Goal: Book appointment/travel/reservation

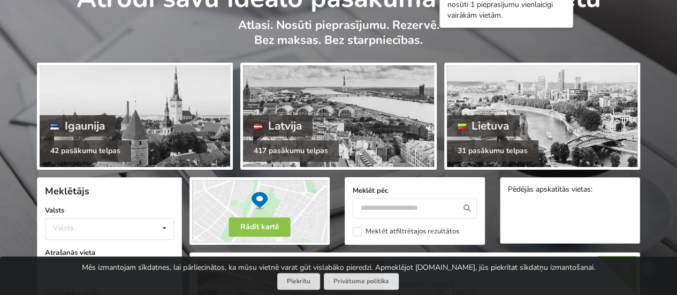
scroll to position [71, 0]
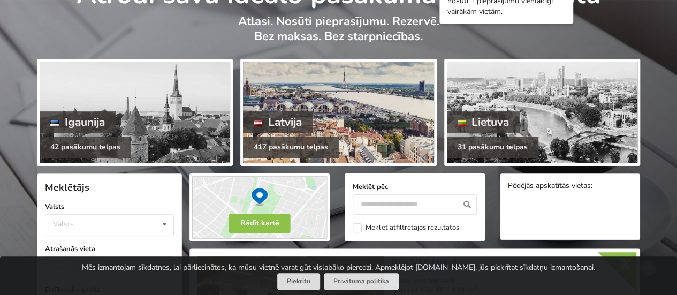
click at [378, 85] on div at bounding box center [338, 113] width 191 height 102
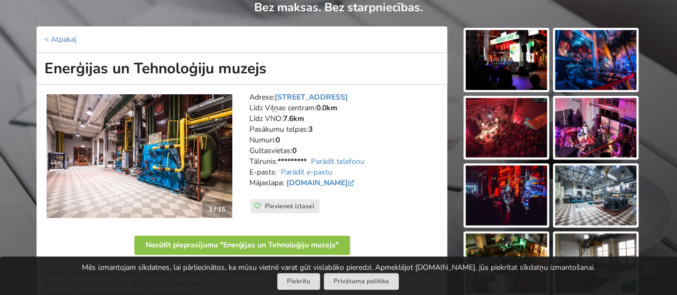
scroll to position [97, 0]
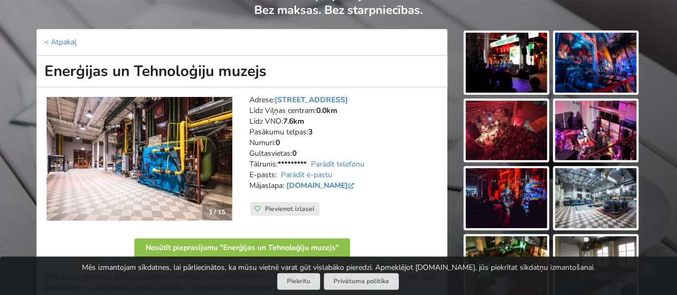
click at [520, 44] on img at bounding box center [506, 63] width 81 height 60
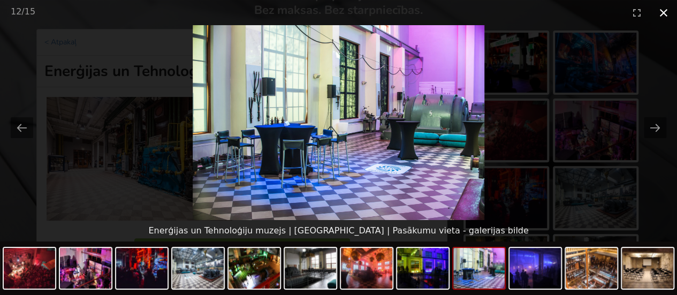
click at [670, 8] on button "Close gallery" at bounding box center [663, 12] width 27 height 25
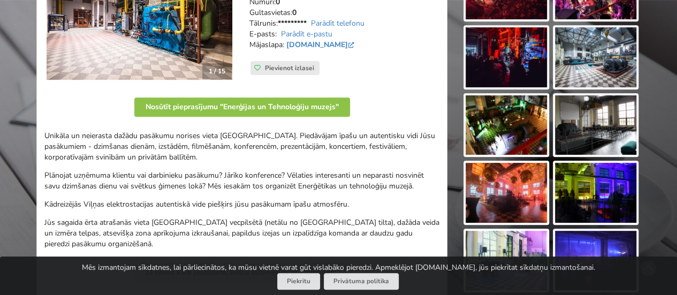
scroll to position [239, 0]
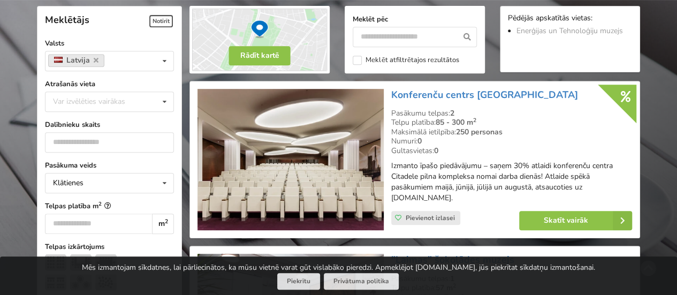
scroll to position [249, 0]
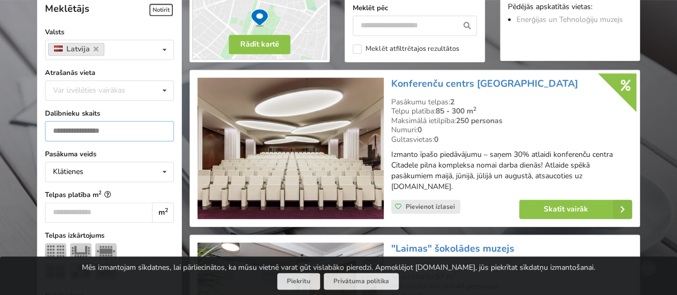
click at [143, 128] on input "number" at bounding box center [109, 131] width 129 height 20
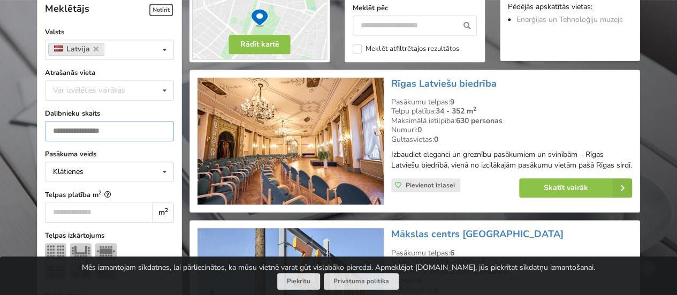
scroll to position [240, 0]
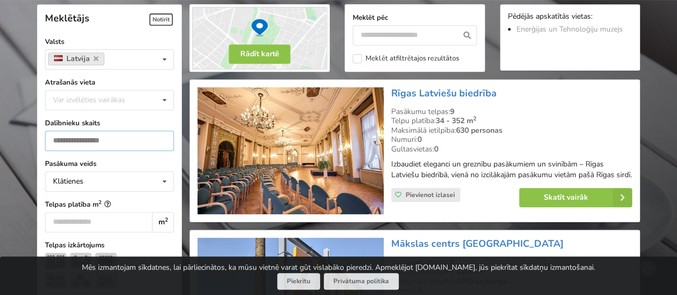
type input "***"
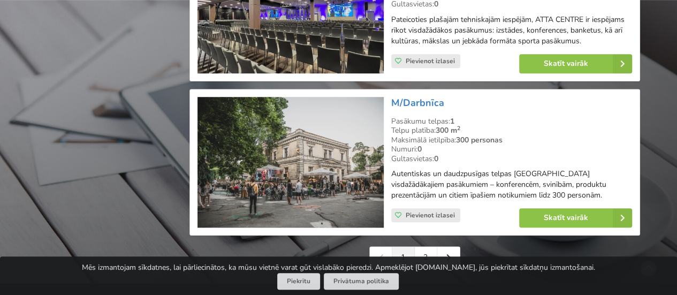
scroll to position [2434, 0]
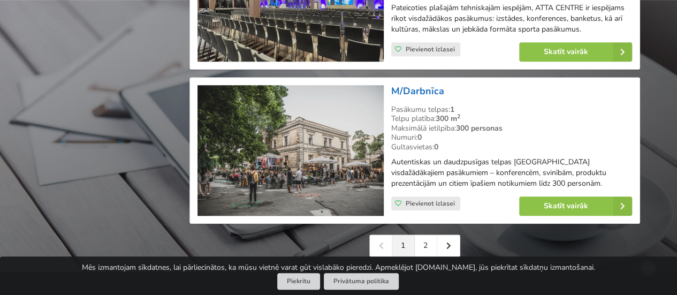
click at [417, 85] on link "M/Darbnīca" at bounding box center [417, 91] width 53 height 13
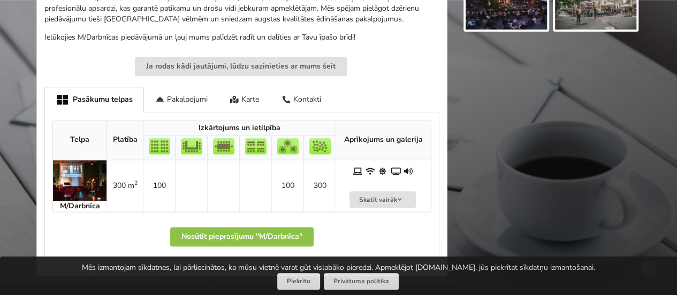
scroll to position [565, 0]
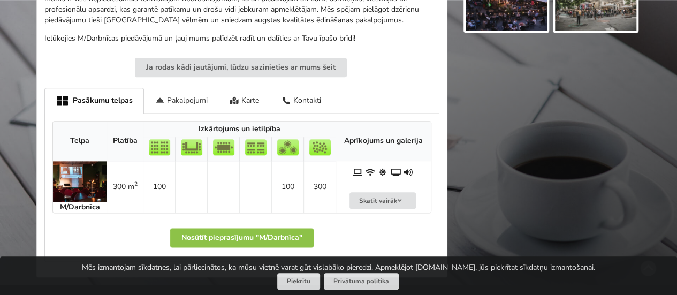
click at [175, 88] on div "Pakalpojumi" at bounding box center [181, 100] width 75 height 25
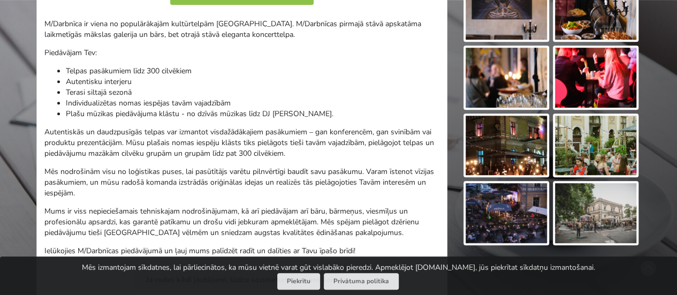
scroll to position [349, 0]
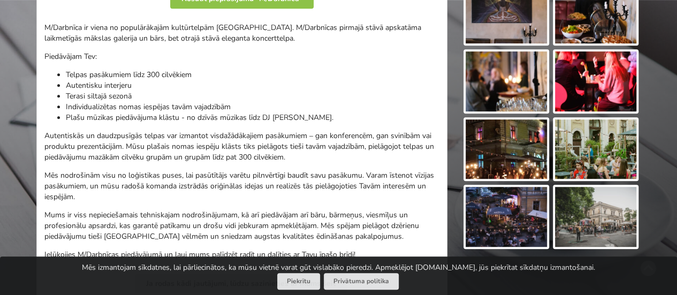
click at [620, 219] on img at bounding box center [595, 217] width 81 height 60
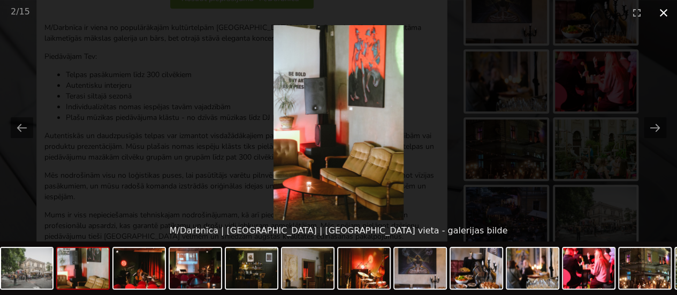
click at [669, 16] on button "Close gallery" at bounding box center [663, 12] width 27 height 25
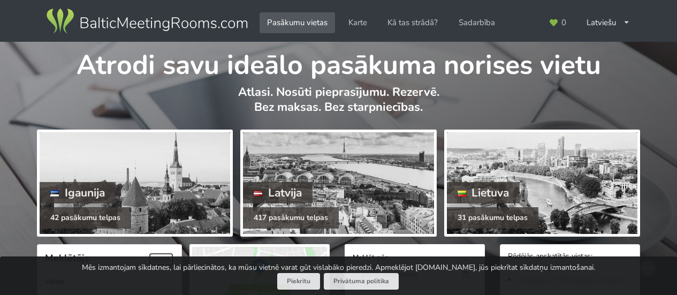
scroll to position [2434, 0]
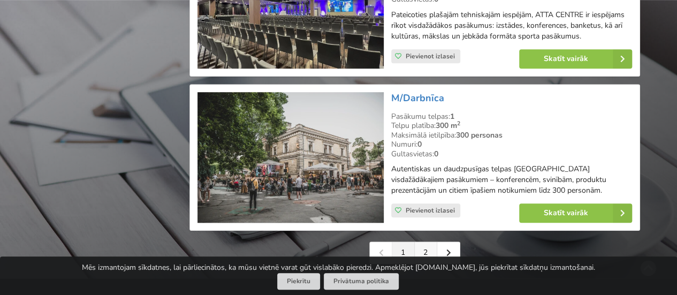
click at [433, 242] on link "2" at bounding box center [426, 252] width 22 height 21
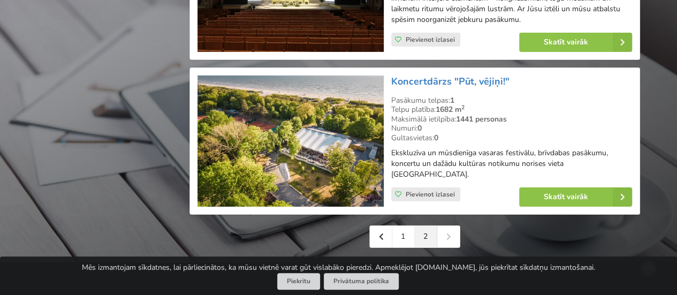
scroll to position [1874, 0]
